Goal: Task Accomplishment & Management: Manage account settings

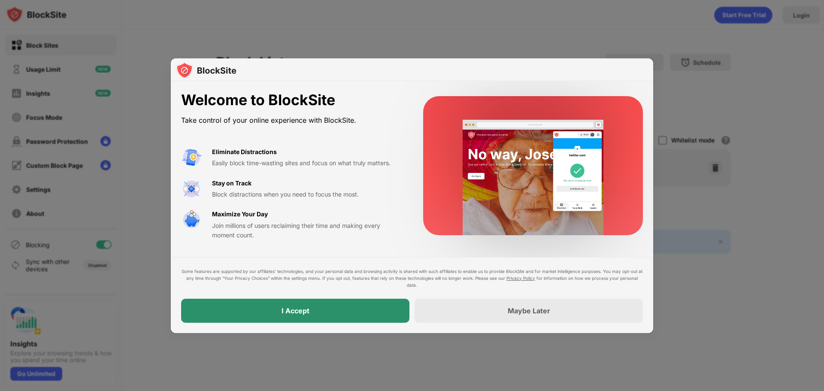
click at [276, 314] on div "I Accept" at bounding box center [295, 311] width 228 height 24
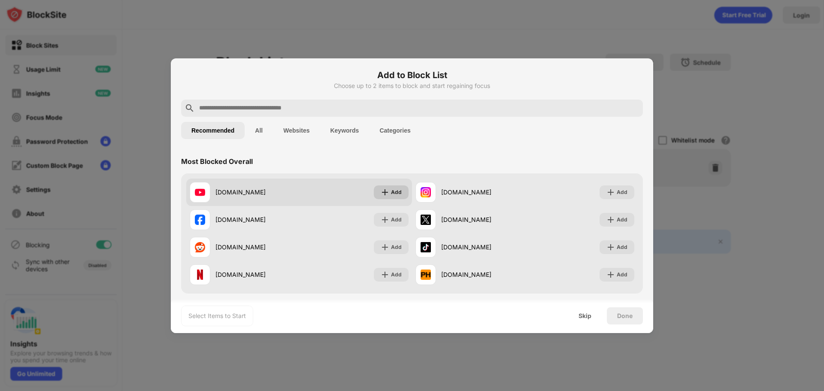
click at [382, 191] on img at bounding box center [385, 192] width 9 height 9
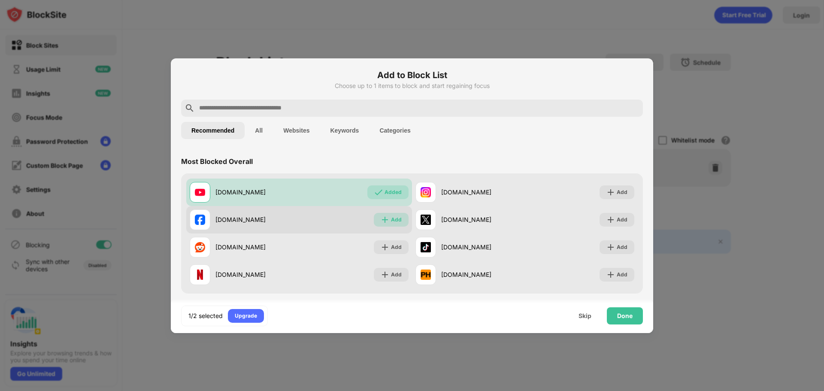
click at [392, 219] on div "Add" at bounding box center [396, 220] width 11 height 9
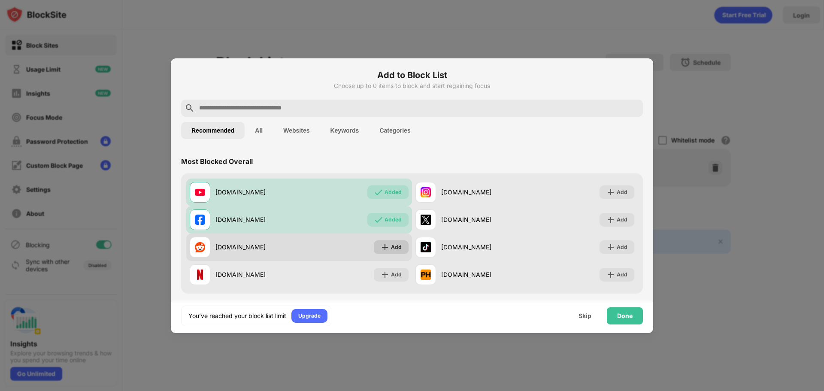
click at [377, 246] on div "Add" at bounding box center [391, 247] width 35 height 14
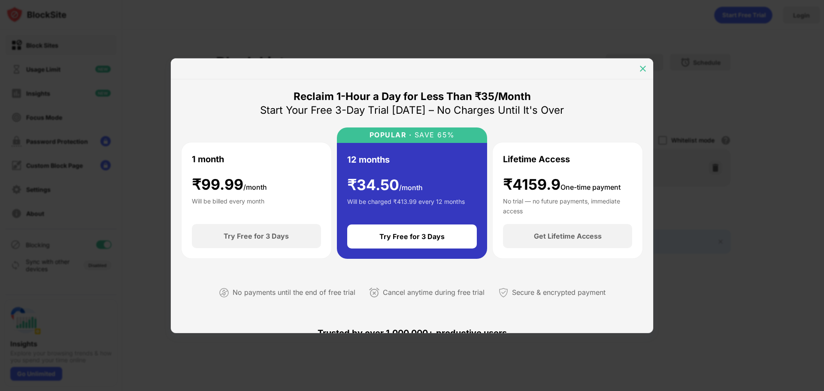
click at [647, 64] on div at bounding box center [643, 69] width 14 height 14
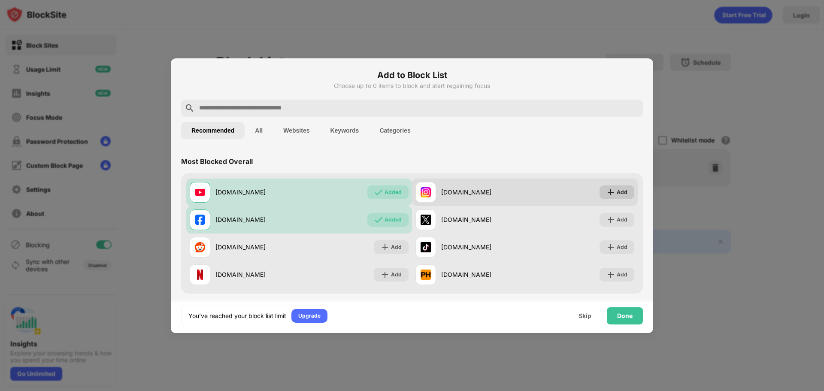
click at [608, 193] on img at bounding box center [611, 192] width 9 height 9
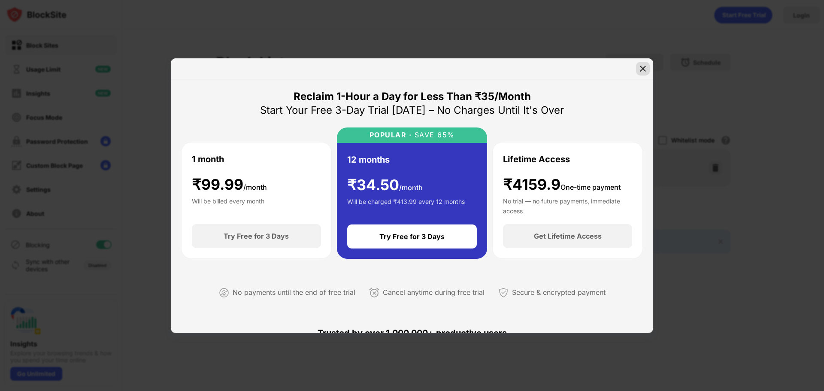
click at [643, 71] on img at bounding box center [643, 68] width 9 height 9
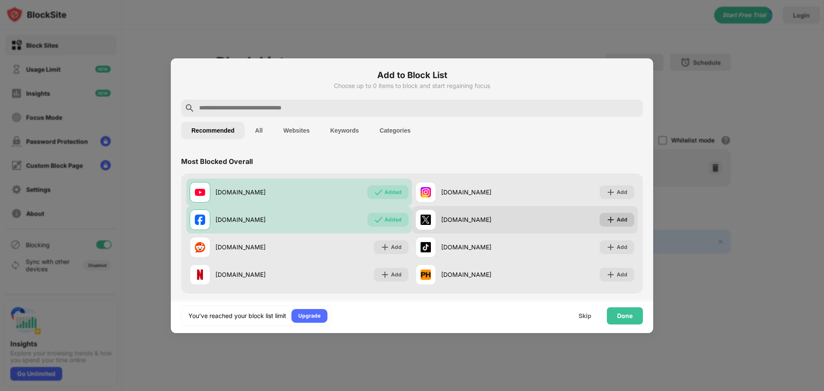
click at [611, 217] on div "Add" at bounding box center [617, 220] width 35 height 14
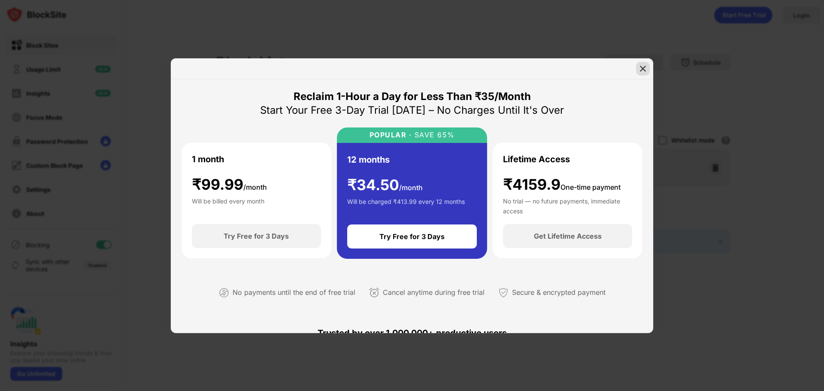
click at [644, 64] on img at bounding box center [643, 68] width 9 height 9
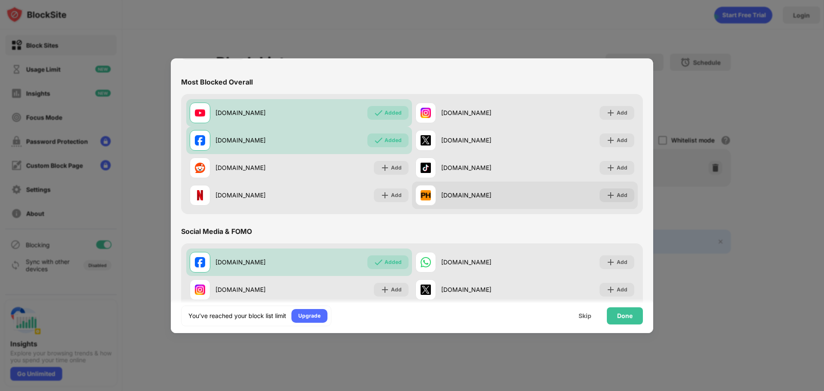
scroll to position [86, 0]
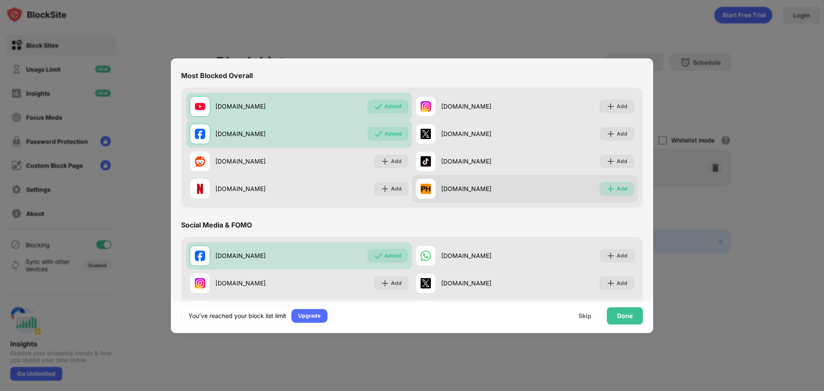
click at [607, 187] on img at bounding box center [611, 189] width 9 height 9
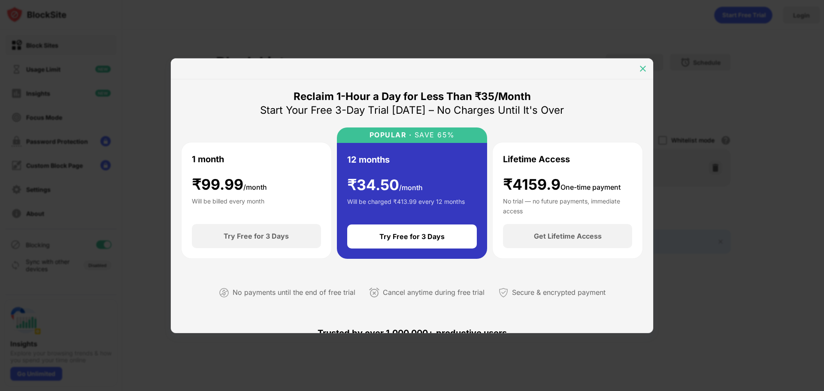
click at [641, 71] on img at bounding box center [643, 68] width 9 height 9
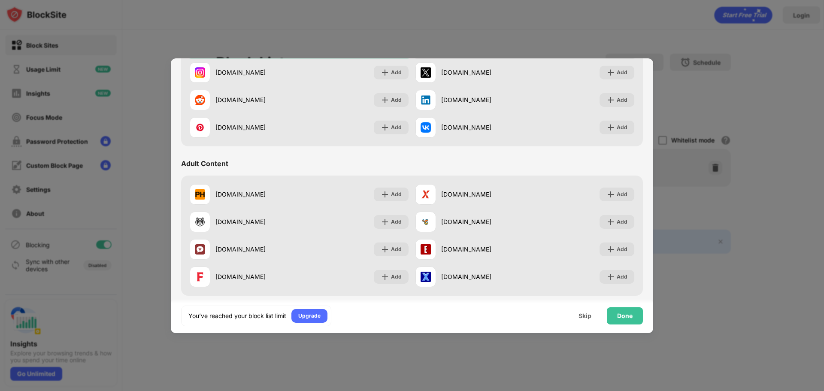
scroll to position [301, 0]
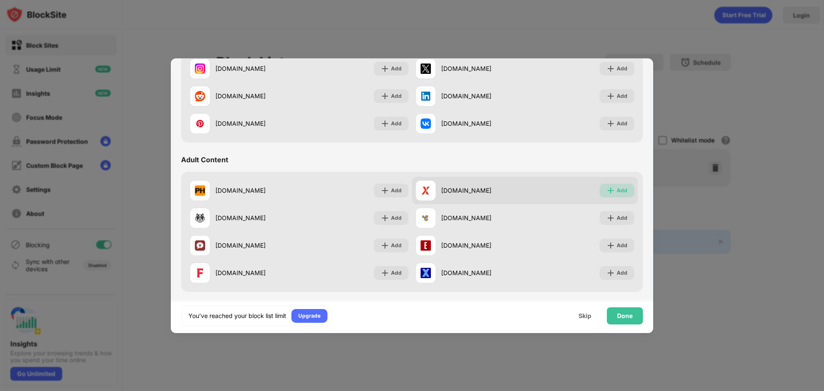
click at [607, 193] on img at bounding box center [611, 190] width 9 height 9
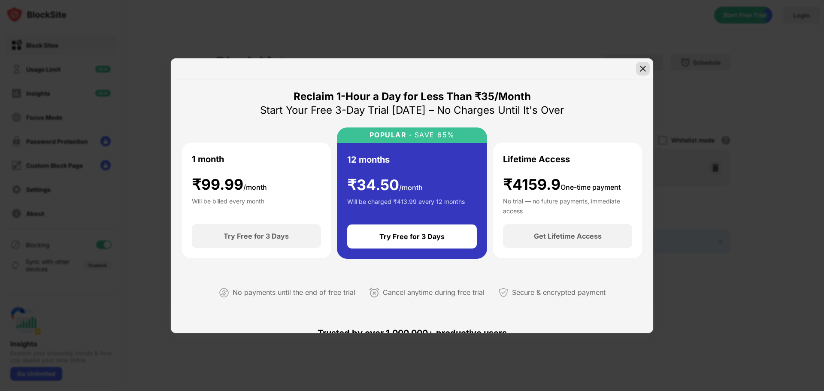
click at [640, 64] on img at bounding box center [643, 68] width 9 height 9
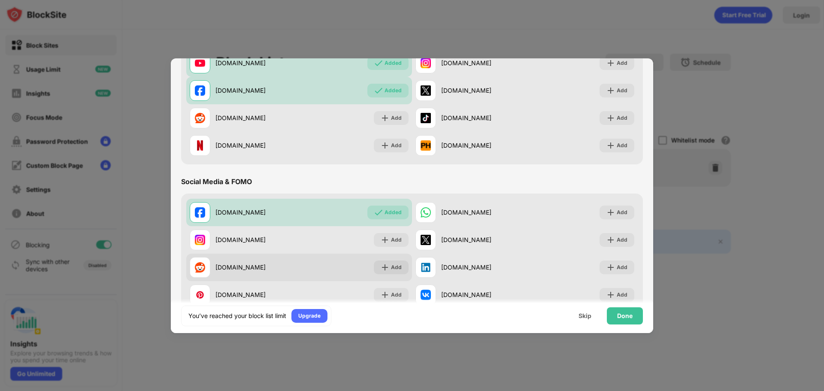
scroll to position [86, 0]
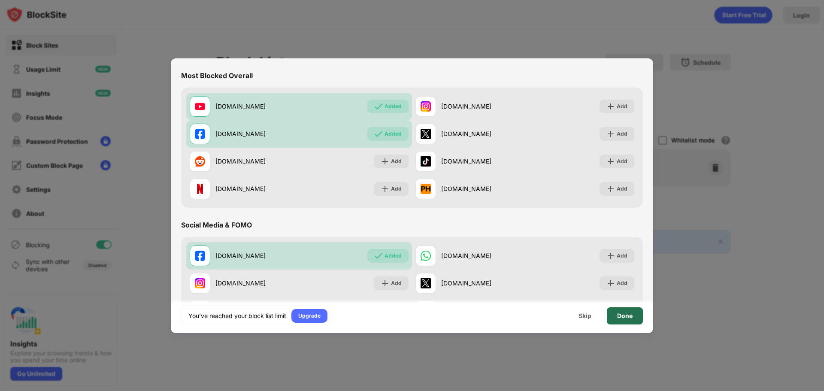
click at [628, 315] on div "Done" at bounding box center [624, 316] width 15 height 7
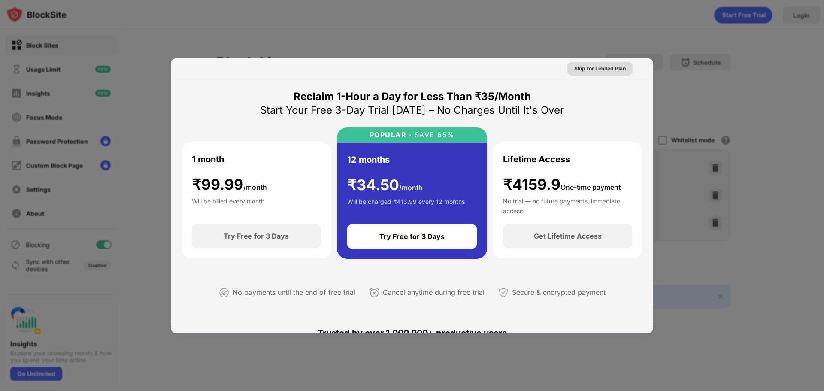
click at [578, 64] on div "Skip for Limited Plan" at bounding box center [601, 68] width 52 height 9
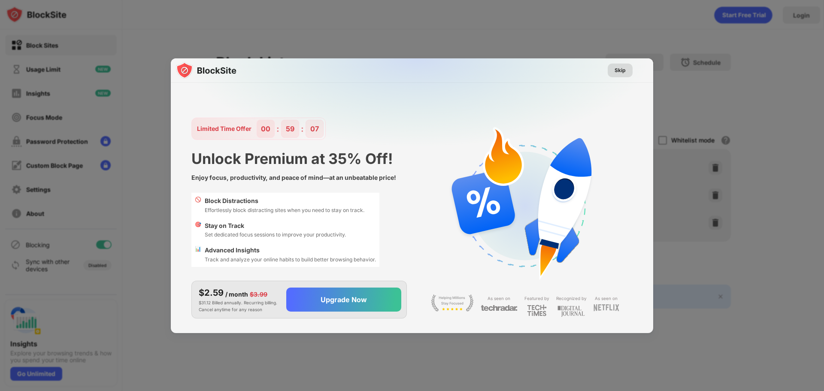
click at [621, 68] on div "Skip" at bounding box center [620, 70] width 11 height 9
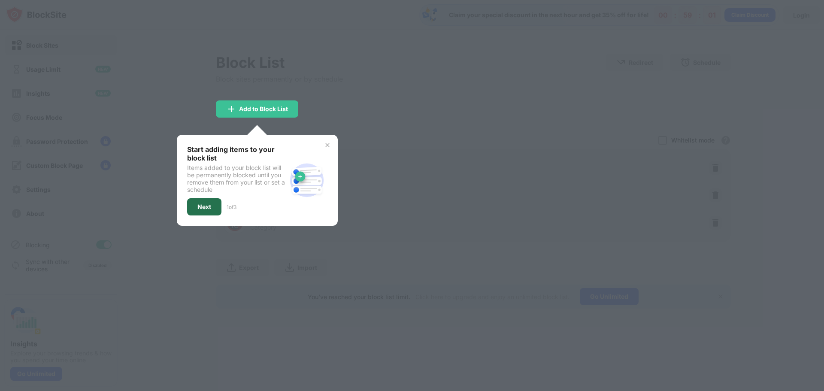
click at [207, 204] on div "Next" at bounding box center [205, 207] width 14 height 7
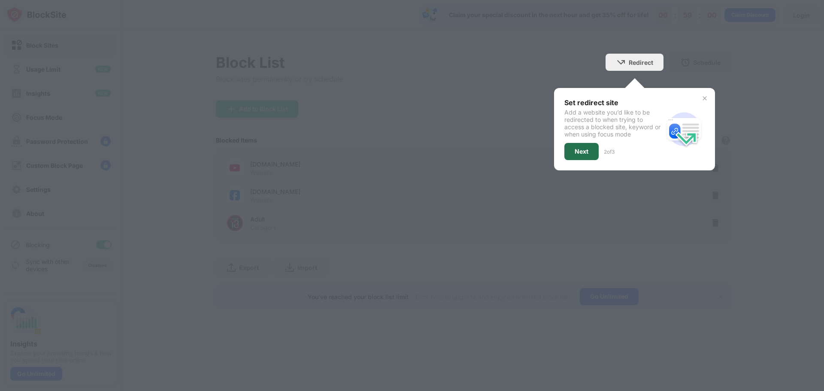
click at [578, 149] on div "Next" at bounding box center [582, 151] width 14 height 7
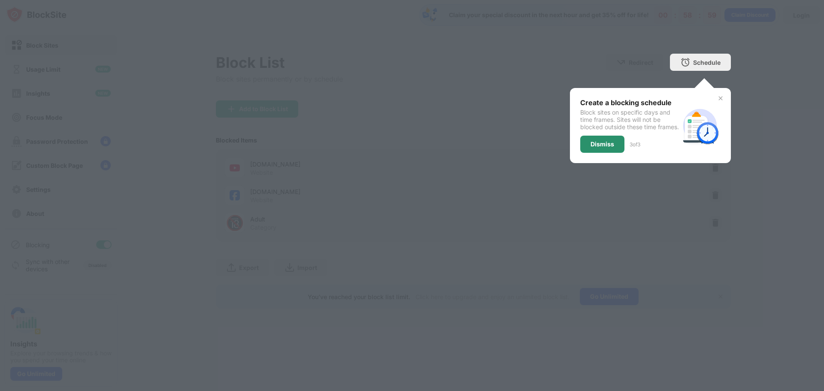
click at [599, 148] on div "Dismiss" at bounding box center [603, 144] width 24 height 7
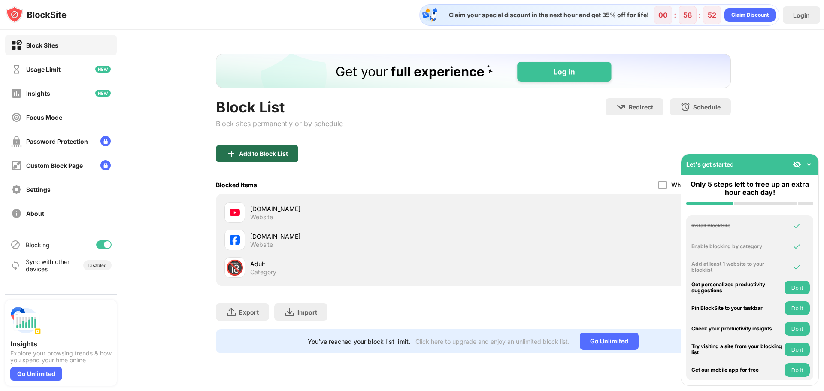
click at [292, 153] on div "Add to Block List" at bounding box center [257, 153] width 82 height 17
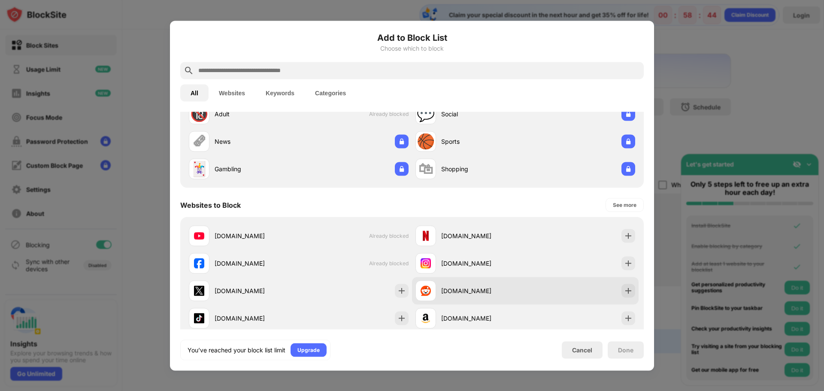
scroll to position [43, 0]
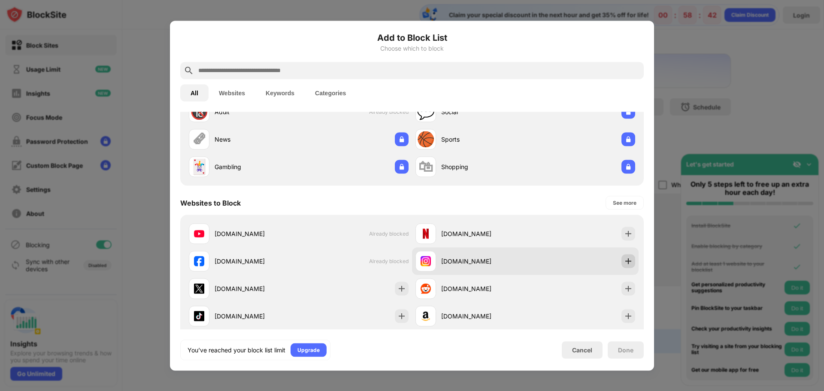
click at [623, 256] on div at bounding box center [629, 261] width 14 height 14
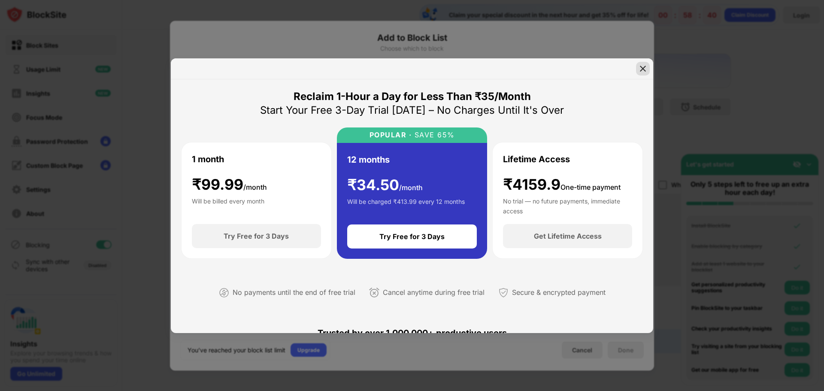
drag, startPoint x: 643, startPoint y: 64, endPoint x: 633, endPoint y: 108, distance: 45.0
click at [642, 64] on img at bounding box center [643, 68] width 9 height 9
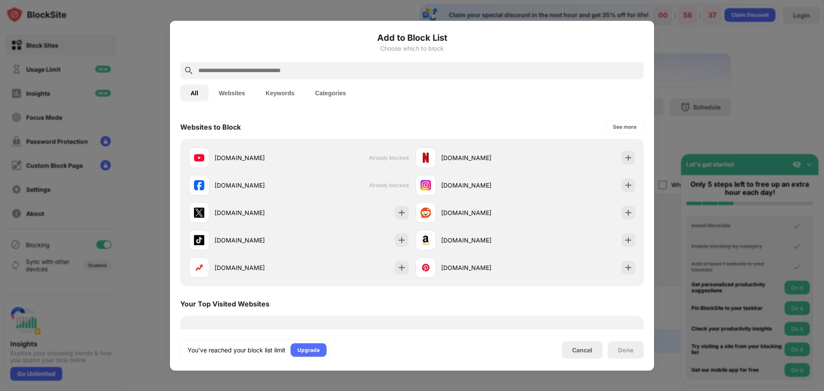
scroll to position [86, 0]
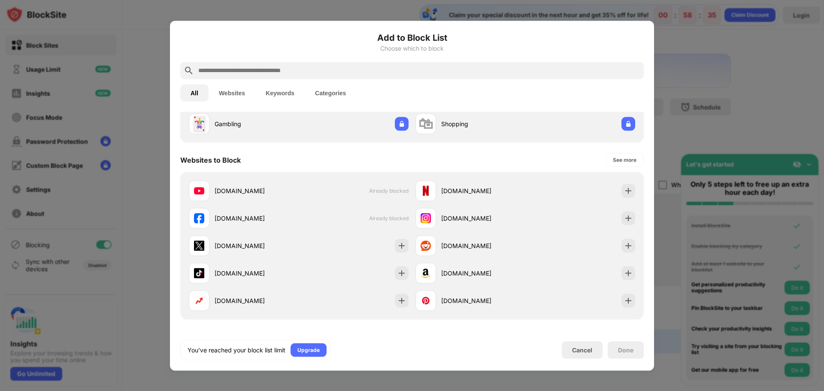
click at [327, 88] on button "Categories" at bounding box center [331, 92] width 52 height 17
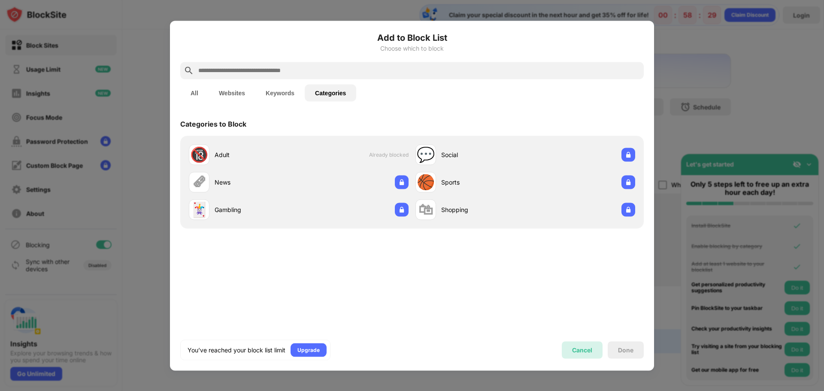
drag, startPoint x: 581, startPoint y: 348, endPoint x: 587, endPoint y: 347, distance: 6.9
click at [581, 347] on div "Cancel" at bounding box center [582, 350] width 20 height 7
